Goal: Book appointment/travel/reservation

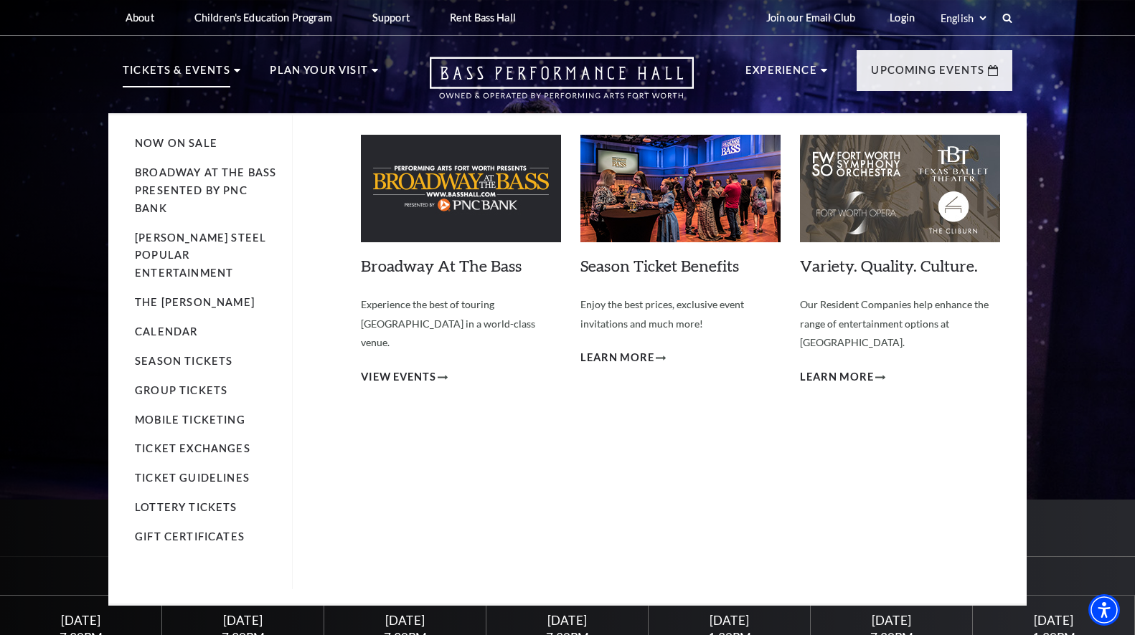
click at [169, 80] on p "Tickets & Events" at bounding box center [177, 75] width 108 height 26
click at [396, 369] on span "View Events" at bounding box center [398, 378] width 75 height 18
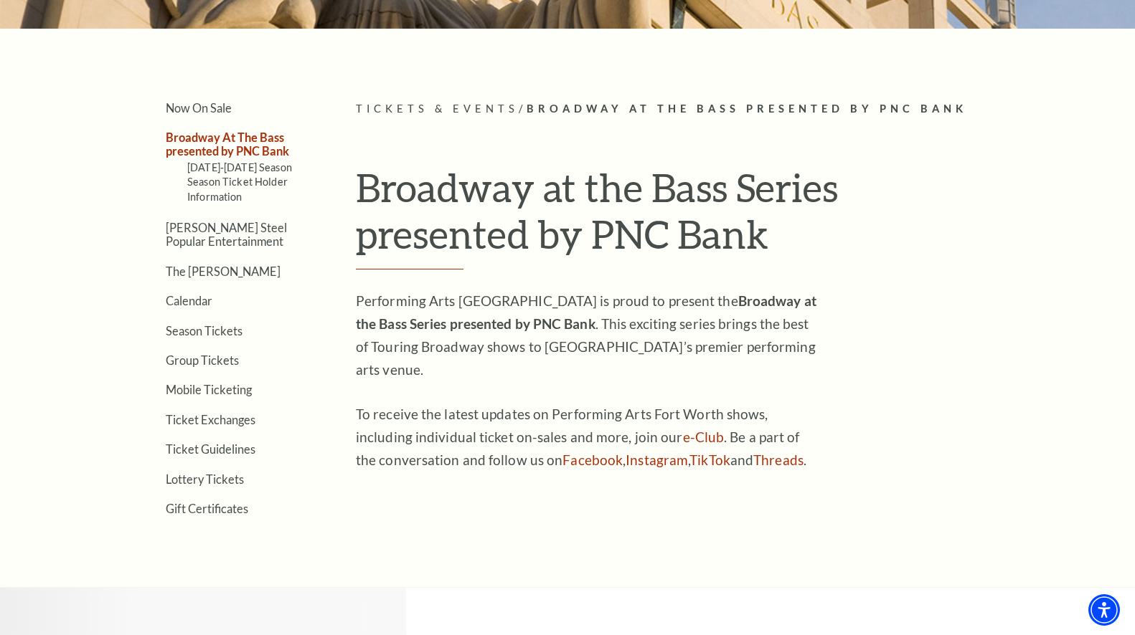
scroll to position [317, 0]
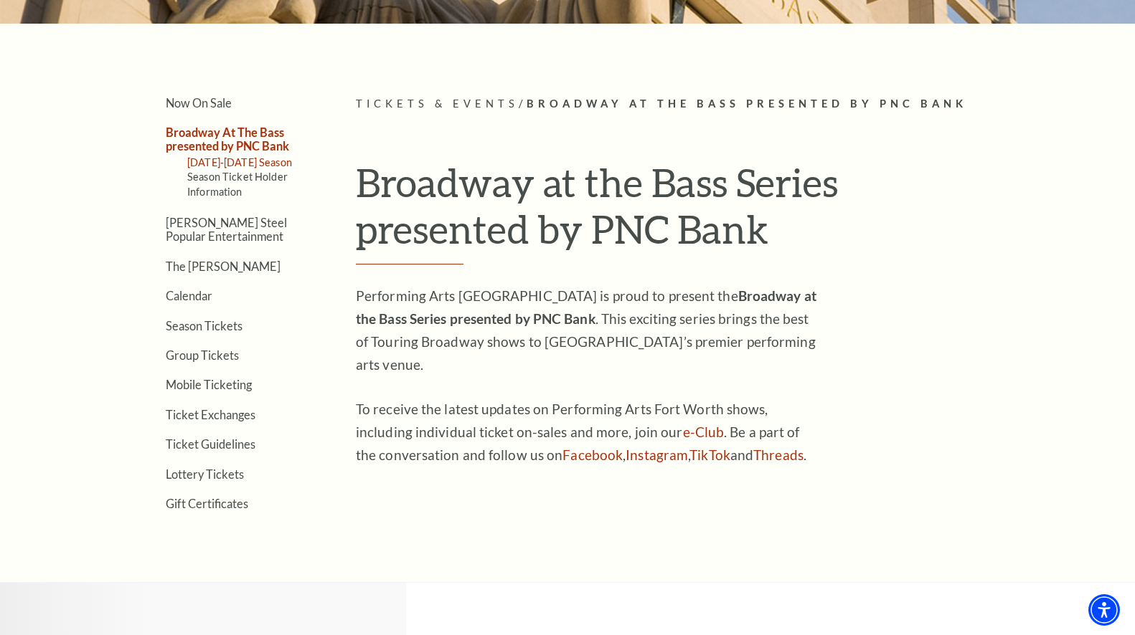
click at [257, 162] on link "[DATE]-[DATE] Season" at bounding box center [239, 162] width 105 height 12
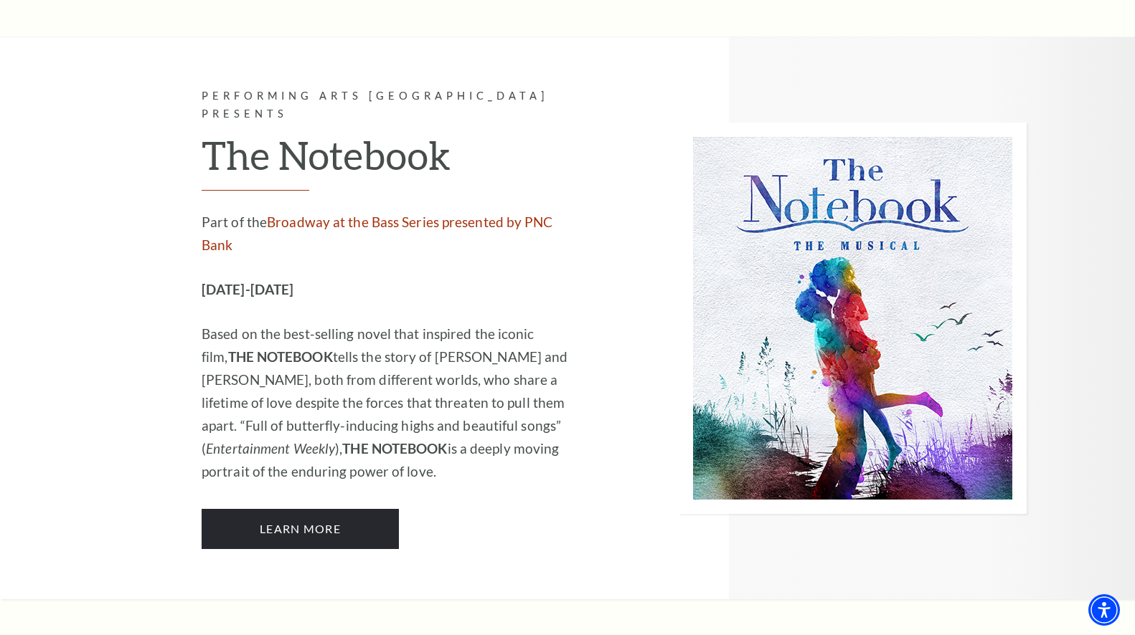
scroll to position [9081, 0]
